Goal: Register for event/course

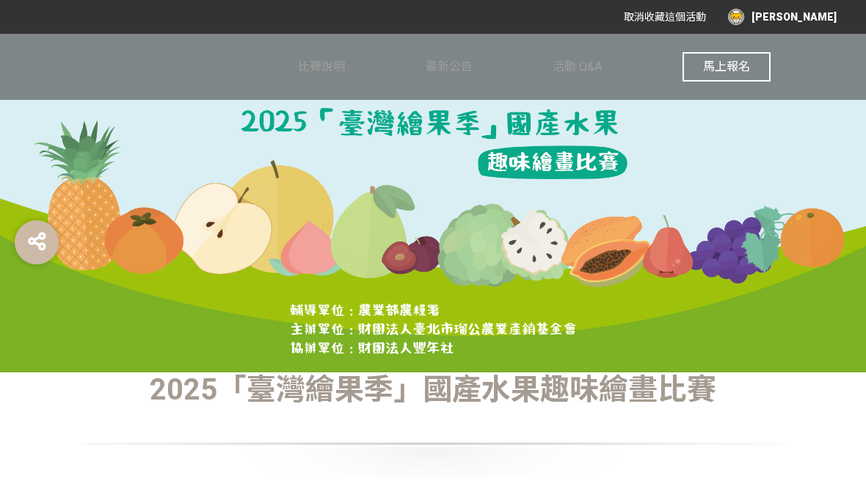
click at [748, 57] on button "馬上報名" at bounding box center [727, 66] width 88 height 29
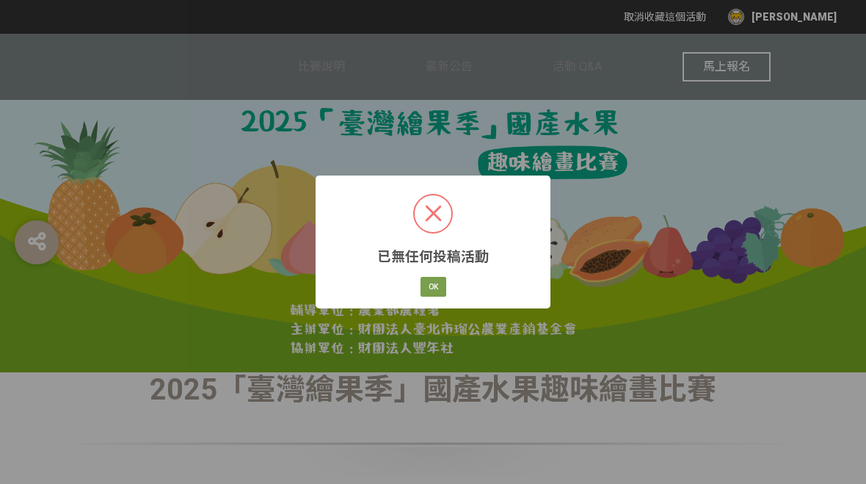
click at [452, 307] on div at bounding box center [433, 308] width 235 height 2
click at [437, 293] on button "OK" at bounding box center [434, 287] width 26 height 21
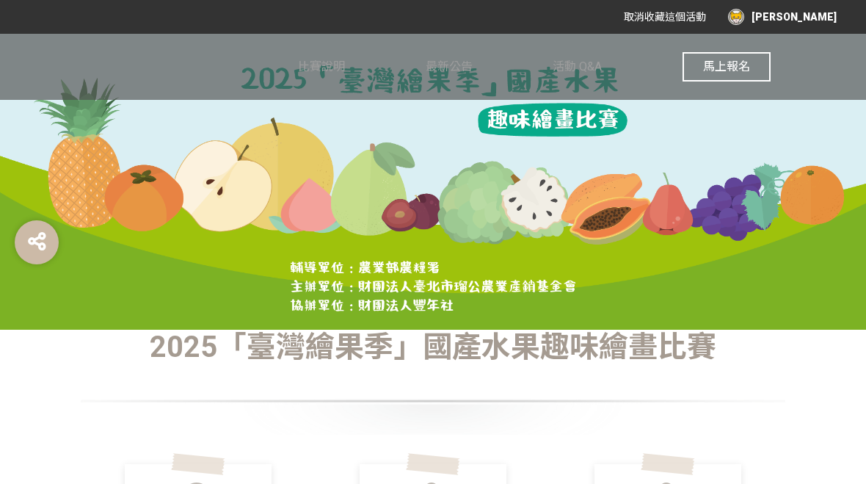
scroll to position [68, 0]
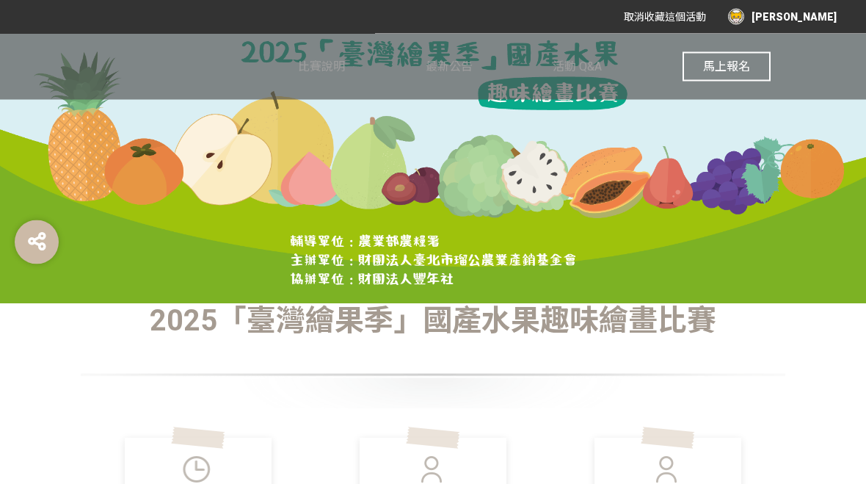
click at [813, 2] on div "取消收藏這個活動 [PERSON_NAME]" at bounding box center [433, 17] width 866 height 34
click at [813, 14] on div "[PERSON_NAME]" at bounding box center [782, 17] width 109 height 16
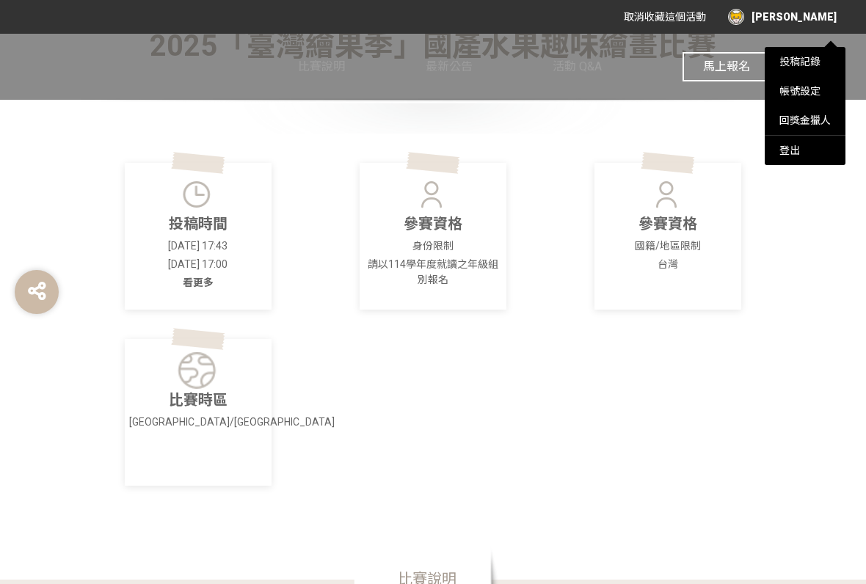
scroll to position [346, 0]
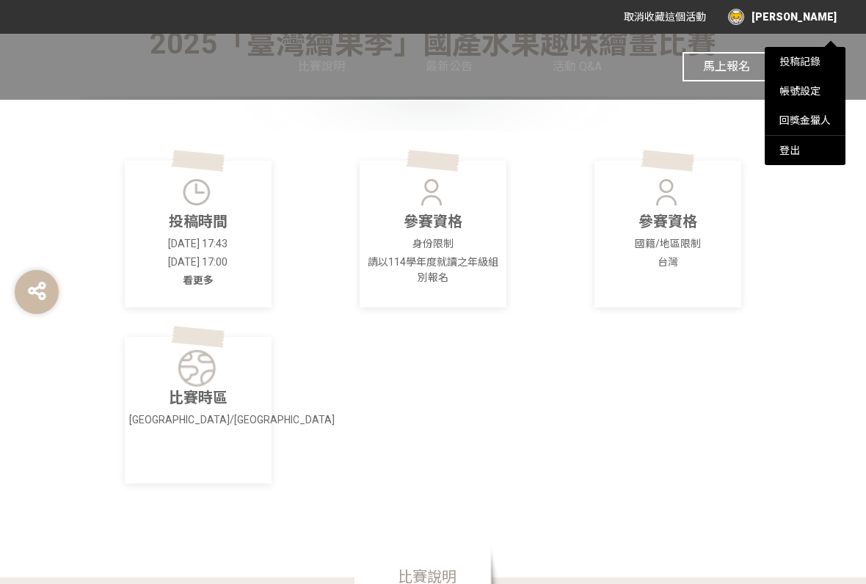
click at [170, 372] on div at bounding box center [433, 292] width 866 height 584
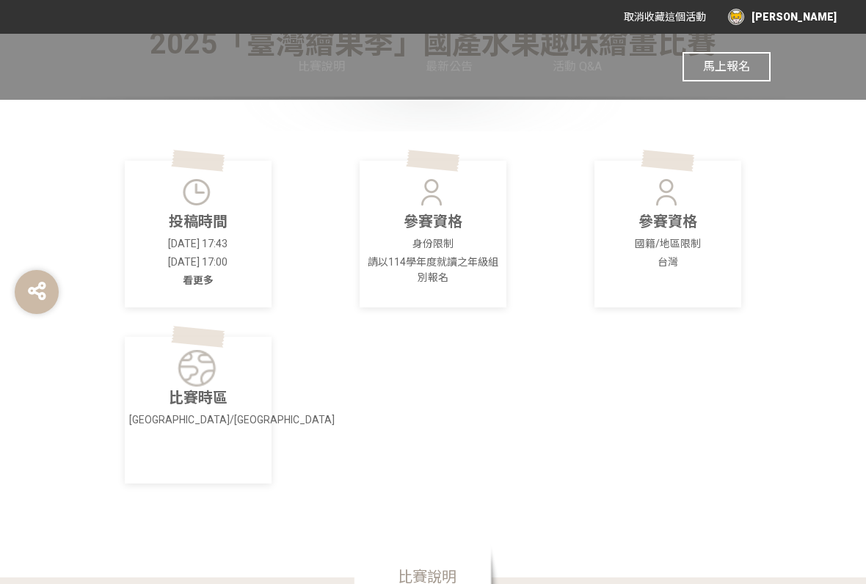
click at [186, 282] on span "看更多" at bounding box center [198, 281] width 31 height 12
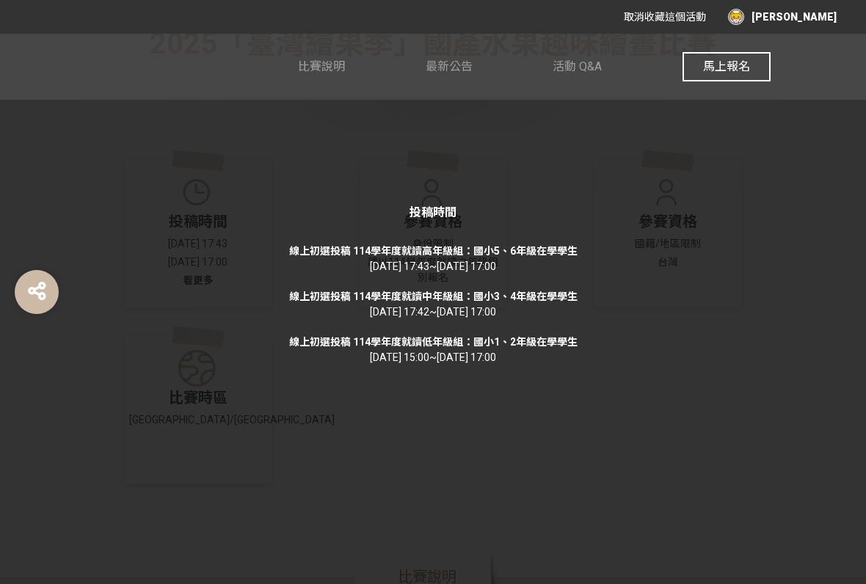
click at [776, 406] on div "投稿時間 線上初選投稿 114學年度就讀高年級組：國小5、6年級在學學生 [DATE] 17:43 ~ [DATE] 17:00 線上初選投稿 114學年度就…" at bounding box center [433, 292] width 866 height 584
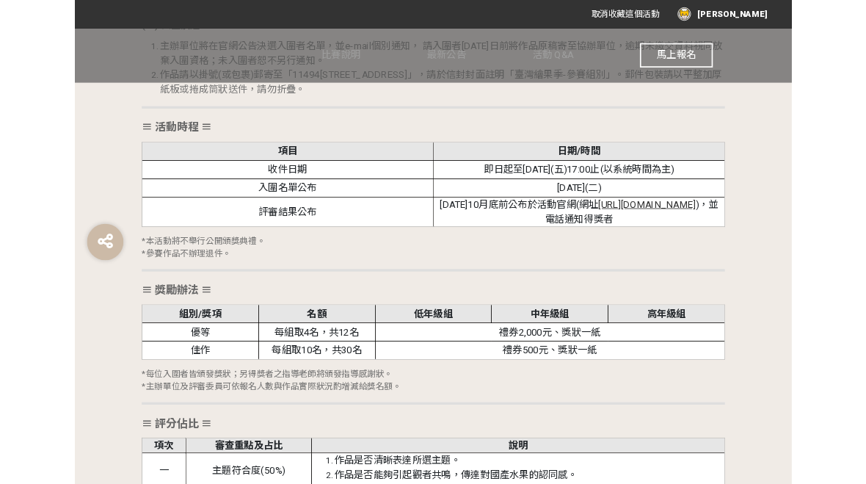
scroll to position [1937, 0]
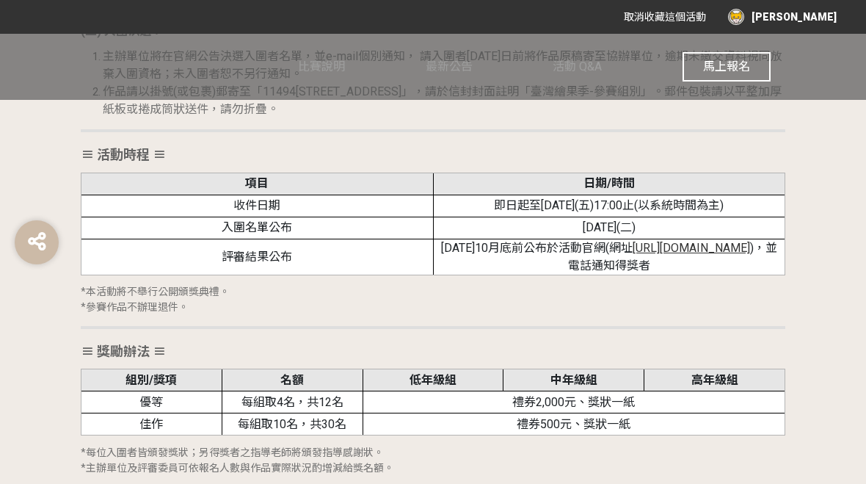
click at [709, 241] on span "[URL][DOMAIN_NAME]" at bounding box center [691, 248] width 117 height 14
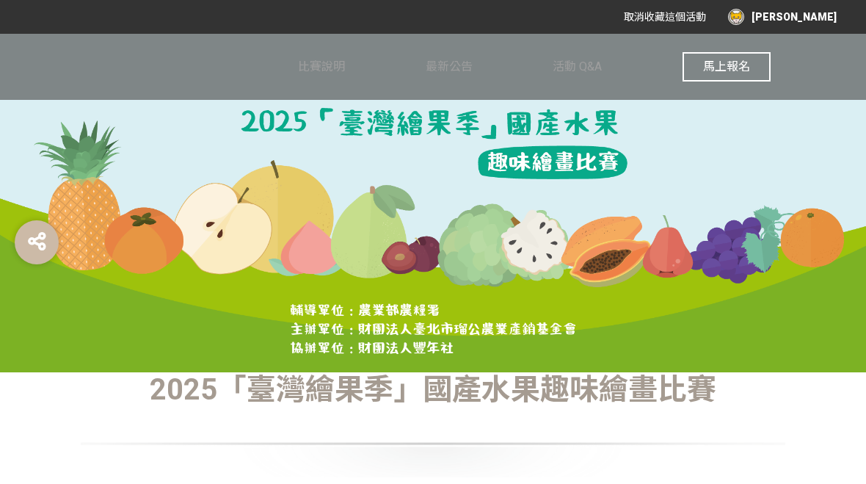
click at [816, 18] on div "[PERSON_NAME]" at bounding box center [782, 17] width 109 height 16
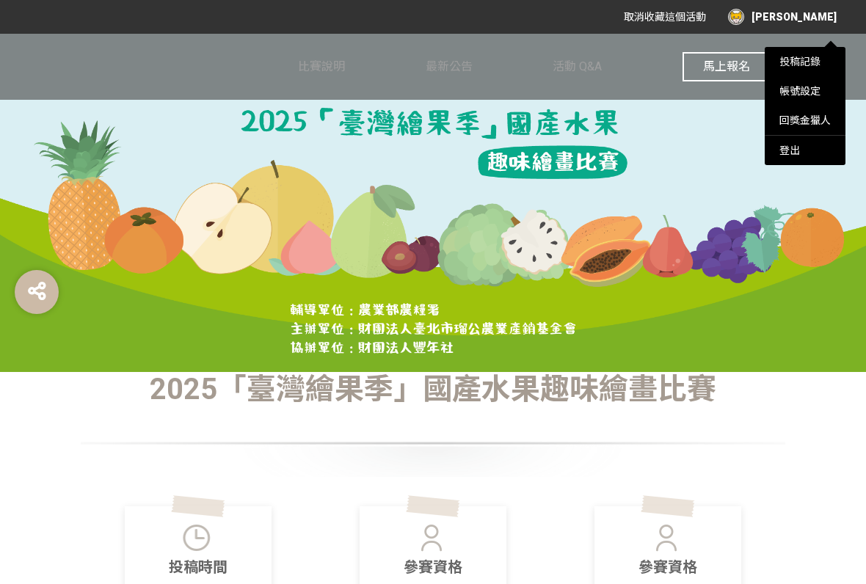
click at [835, 62] on li "投稿記錄" at bounding box center [805, 61] width 81 height 29
click at [821, 77] on li "帳號設定" at bounding box center [805, 90] width 81 height 29
click at [824, 59] on li "投稿記錄" at bounding box center [805, 61] width 81 height 29
click at [810, 65] on link "投稿記錄" at bounding box center [800, 62] width 41 height 12
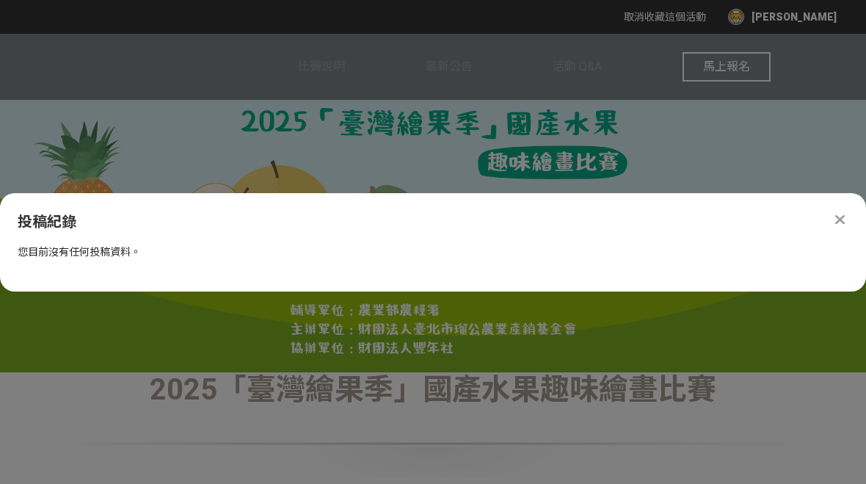
click at [847, 214] on div at bounding box center [840, 220] width 18 height 18
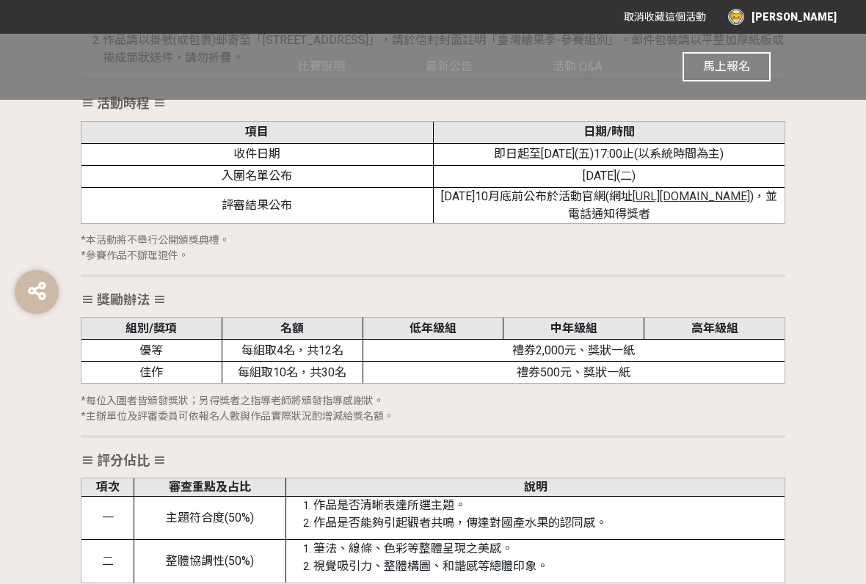
scroll to position [1975, 0]
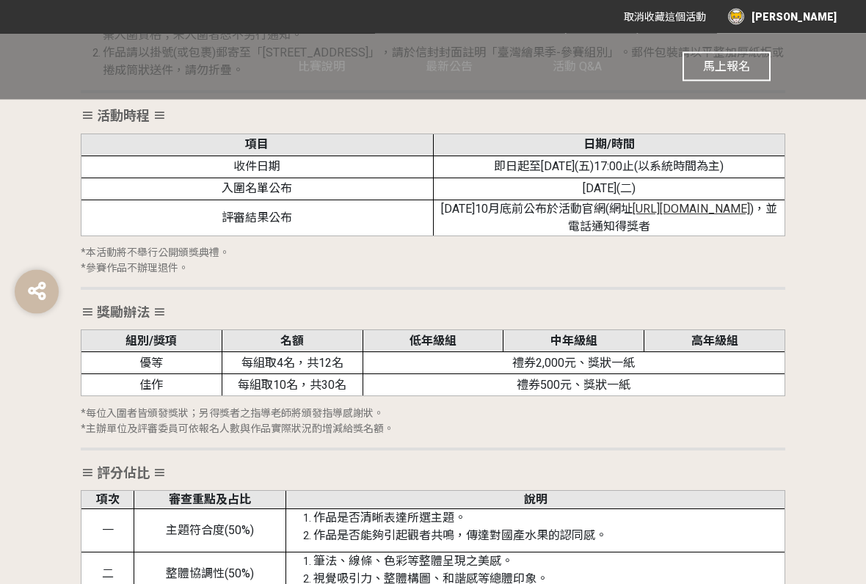
click at [713, 203] on span "[URL][DOMAIN_NAME]" at bounding box center [691, 210] width 117 height 14
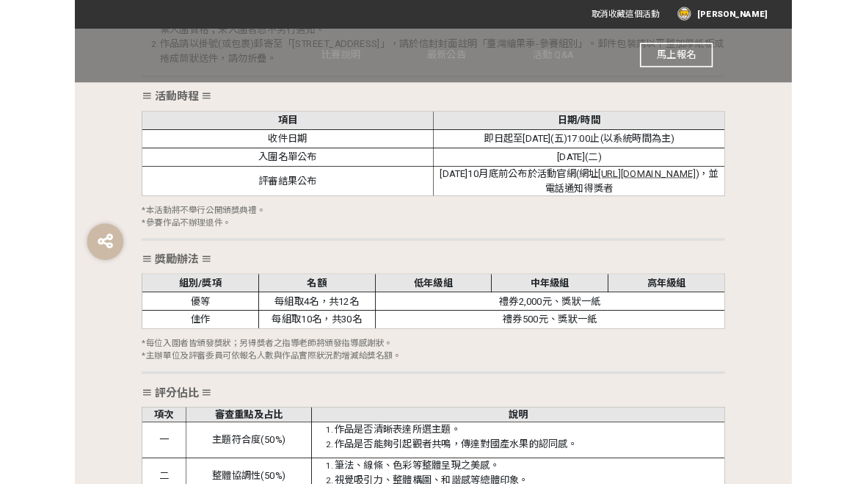
scroll to position [2017, 0]
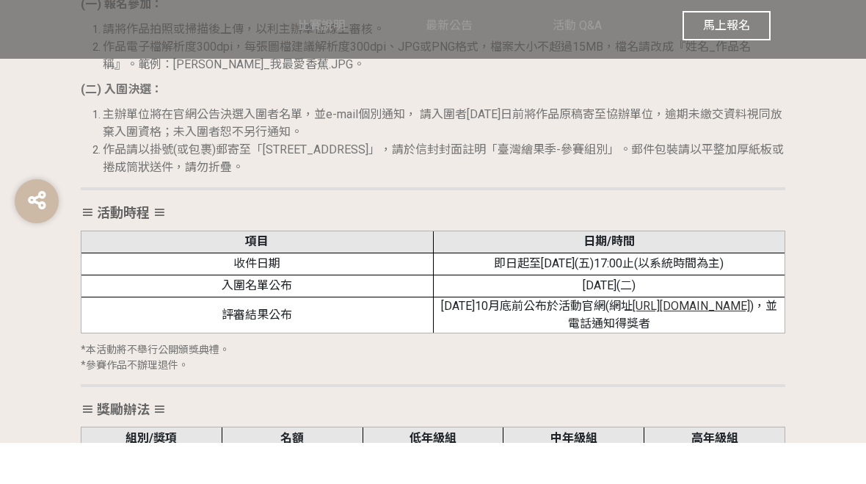
scroll to position [1879, 0]
